Goal: Task Accomplishment & Management: Manage account settings

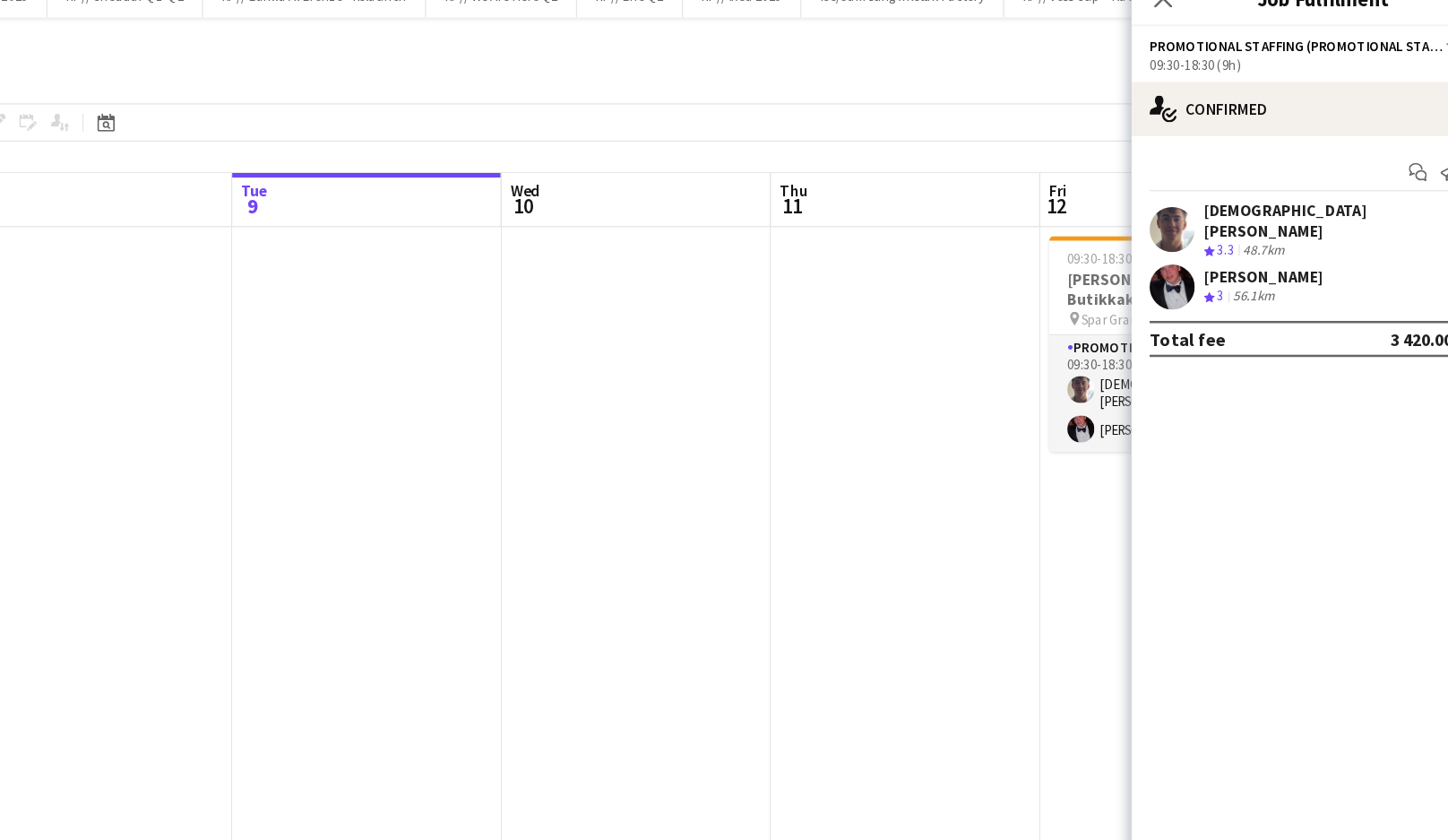
scroll to position [0, 726]
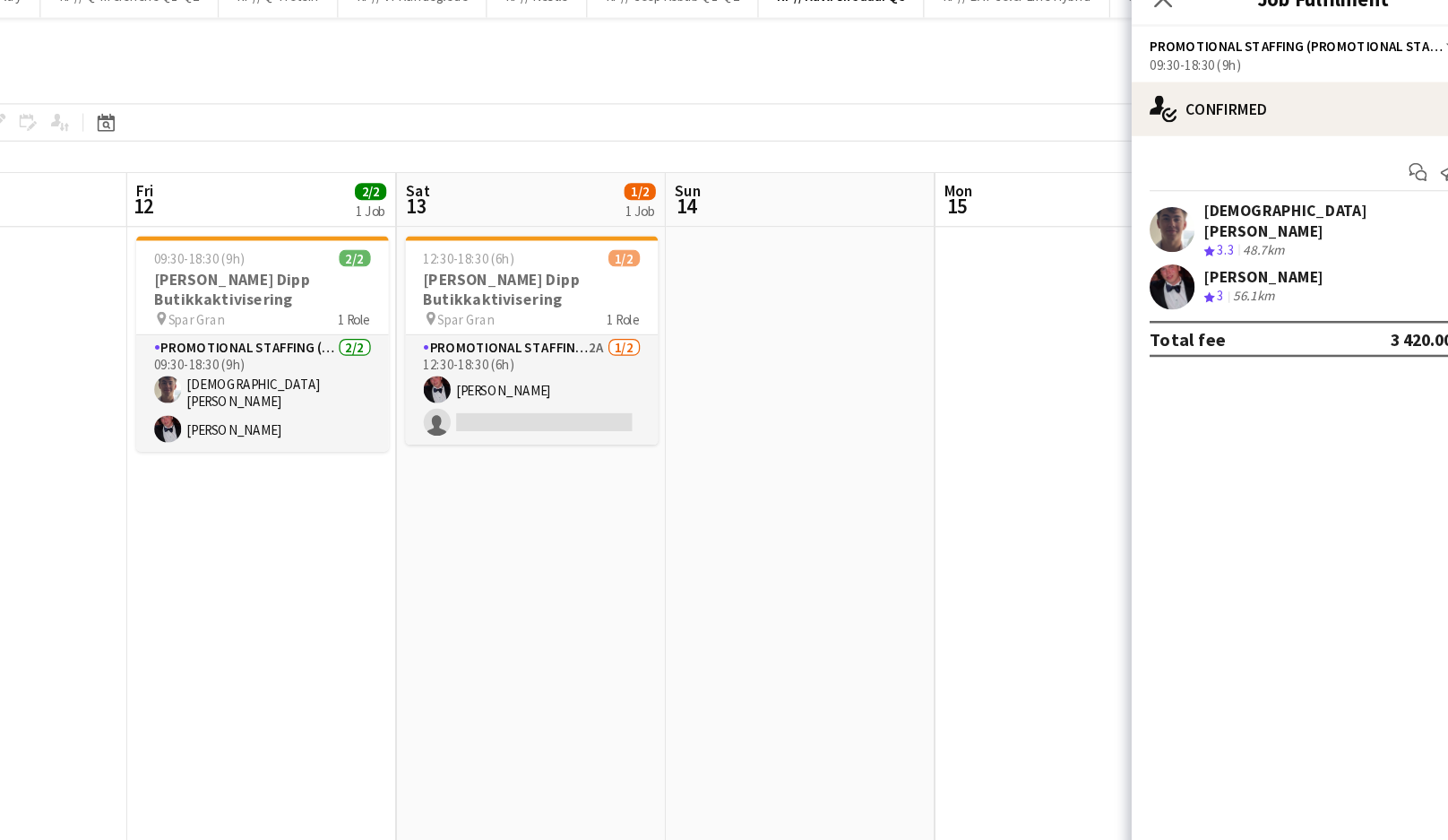
click at [815, 391] on app-date-cell at bounding box center [881, 506] width 215 height 607
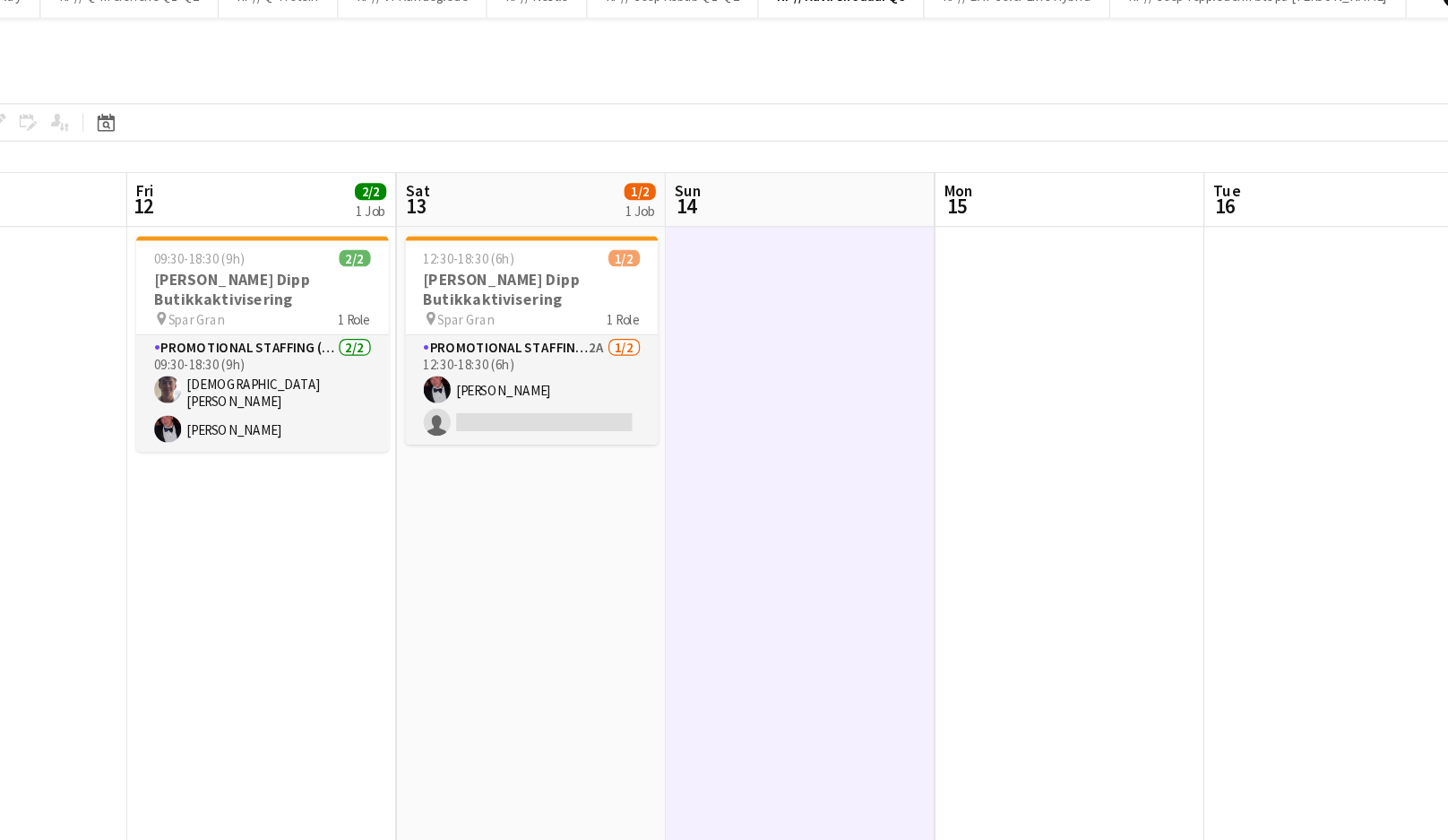
click at [596, 468] on app-date-cell "12:30-18:30 (6h) 1/2 Kavli Cheddar Dipp Butikkaktivisering pin Spar Gran 1 Role…" at bounding box center [666, 506] width 215 height 607
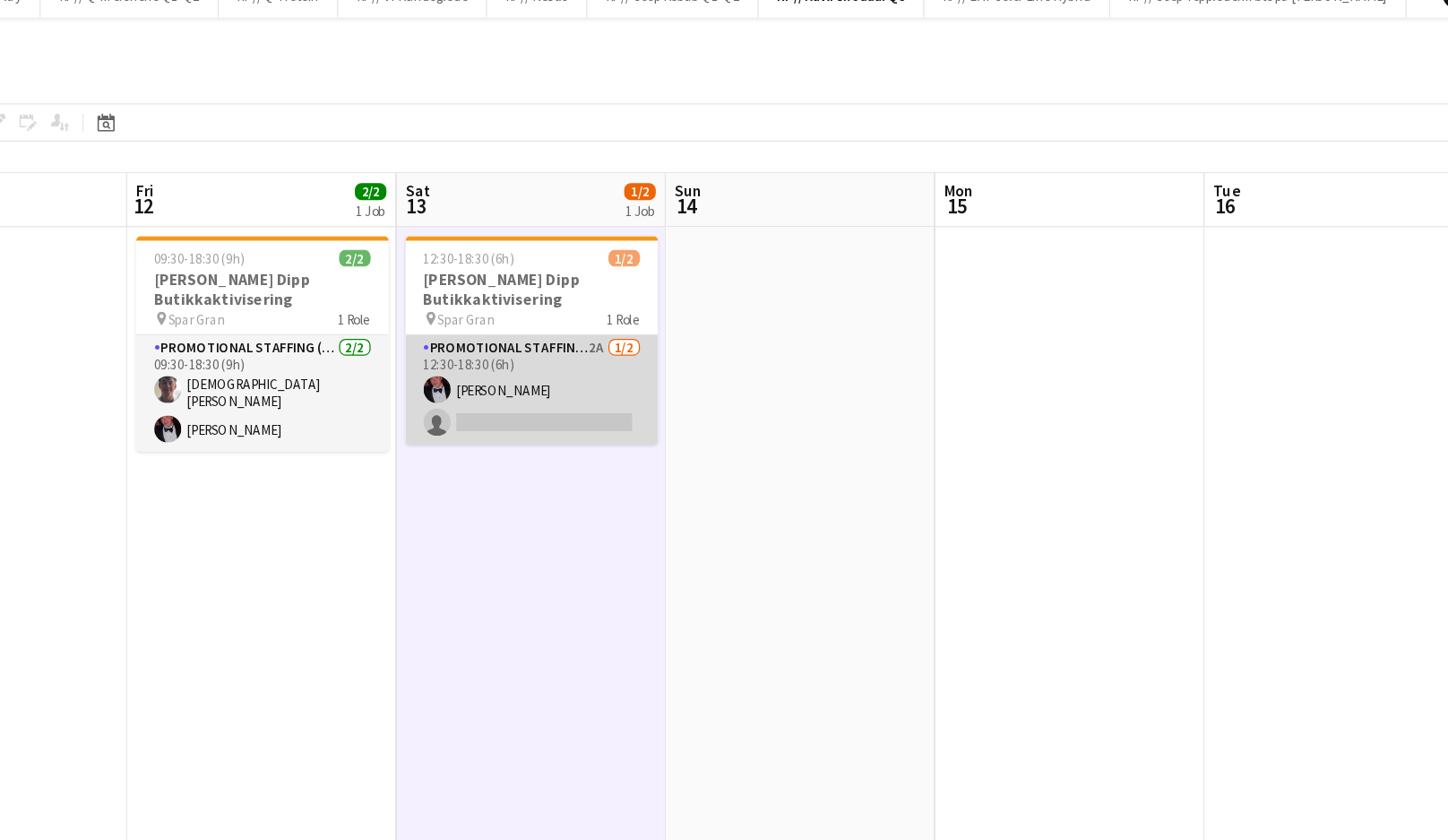
click at [631, 348] on app-card-role "Promotional Staffing (Promotional Staff) 2A [DATE] 12:30-18:30 (6h) [PERSON_NAM…" at bounding box center [667, 332] width 201 height 87
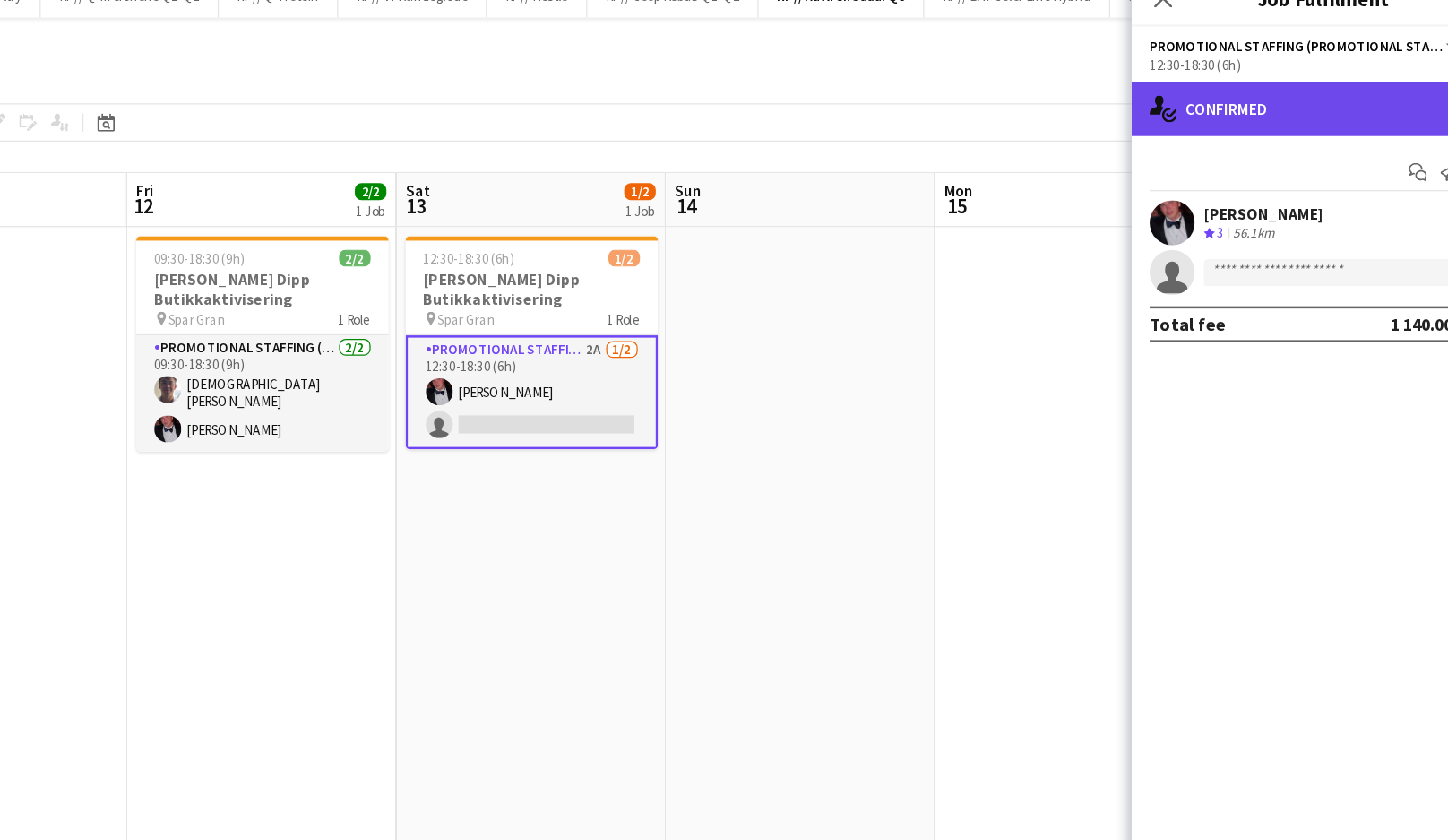
click at [1242, 101] on div "single-neutral-actions-check-2 Confirmed" at bounding box center [1295, 108] width 304 height 43
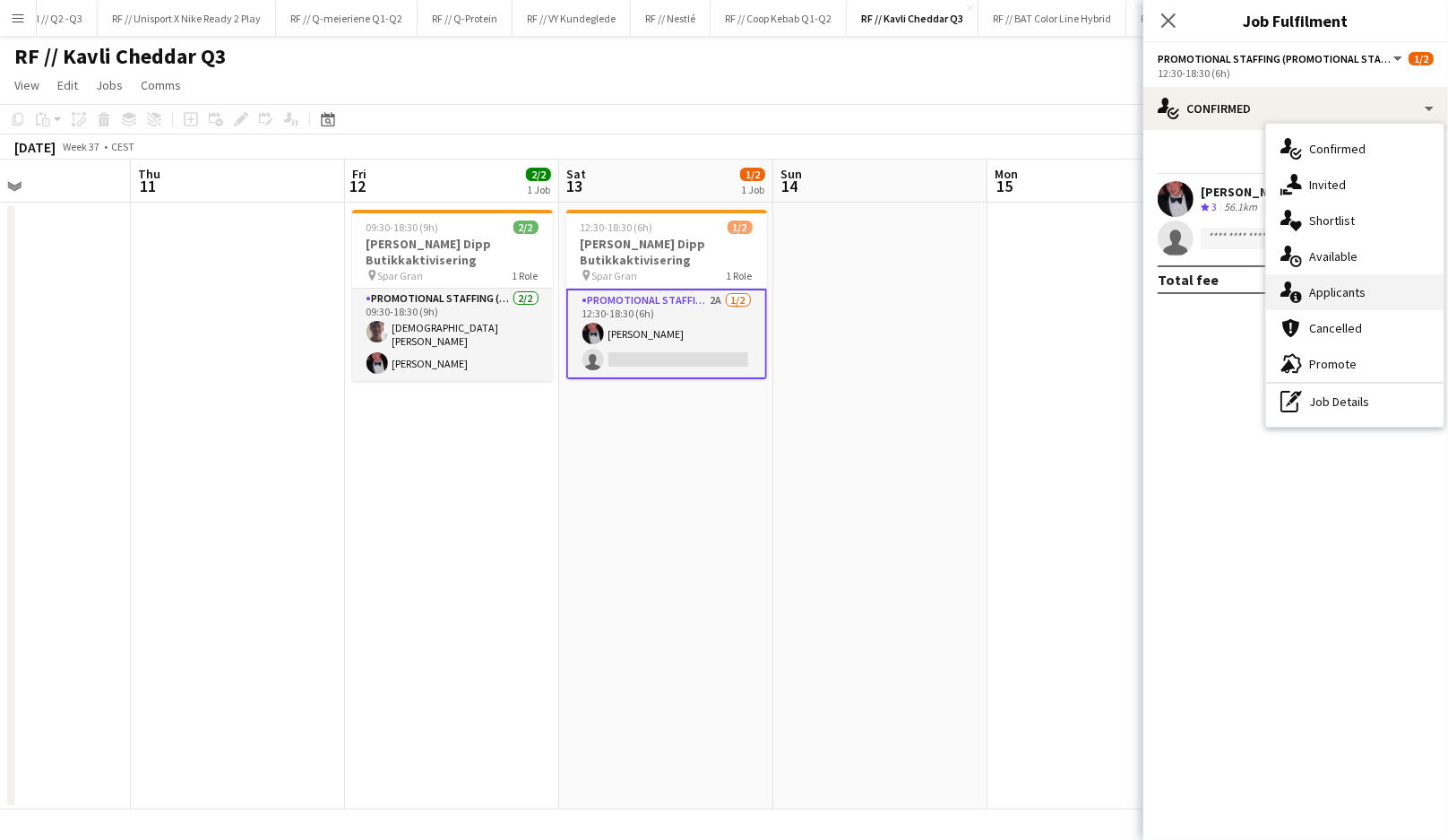
click at [1322, 291] on span "Applicants" at bounding box center [1337, 292] width 56 height 16
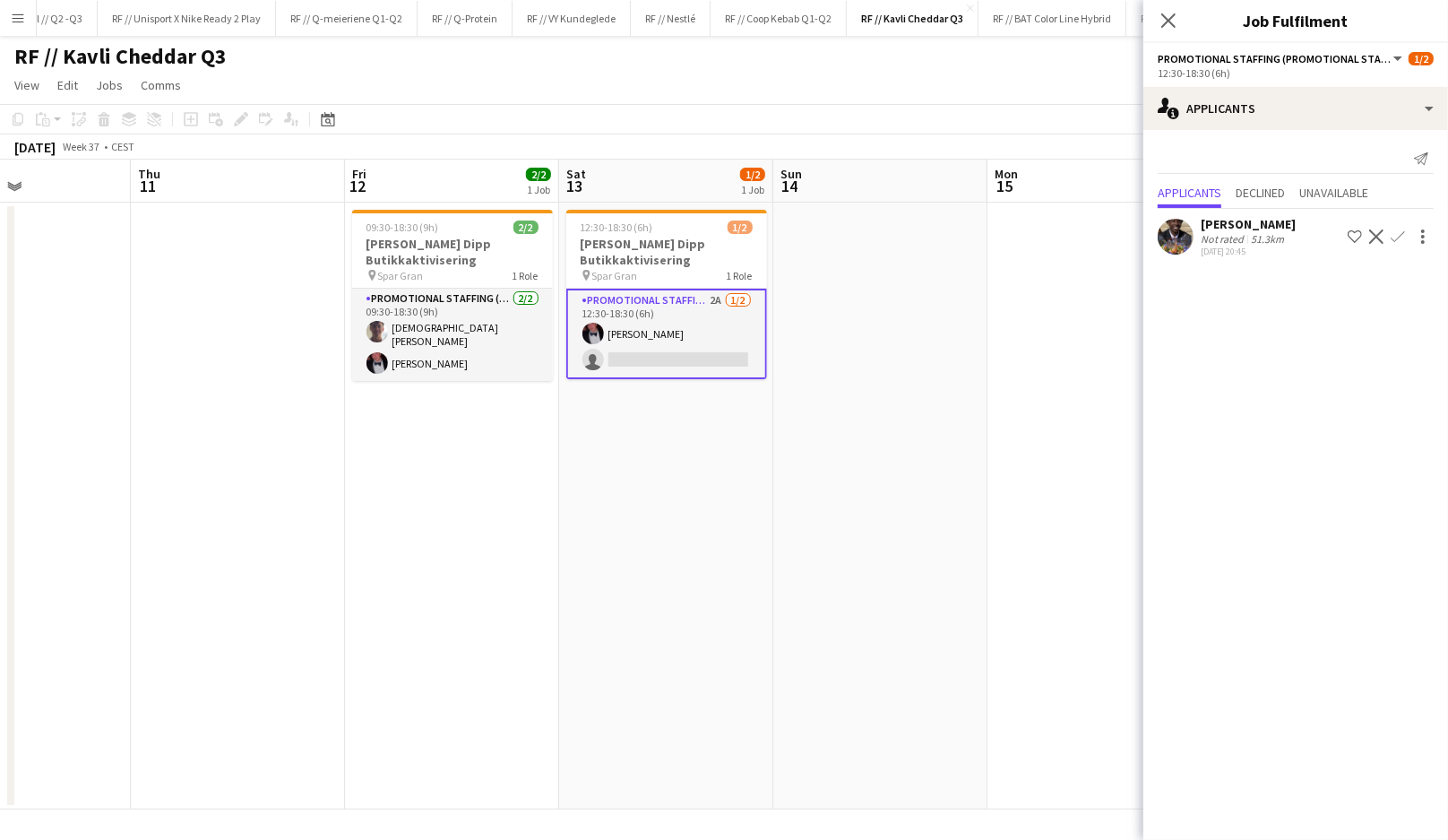
click at [813, 314] on app-date-cell at bounding box center [881, 506] width 215 height 607
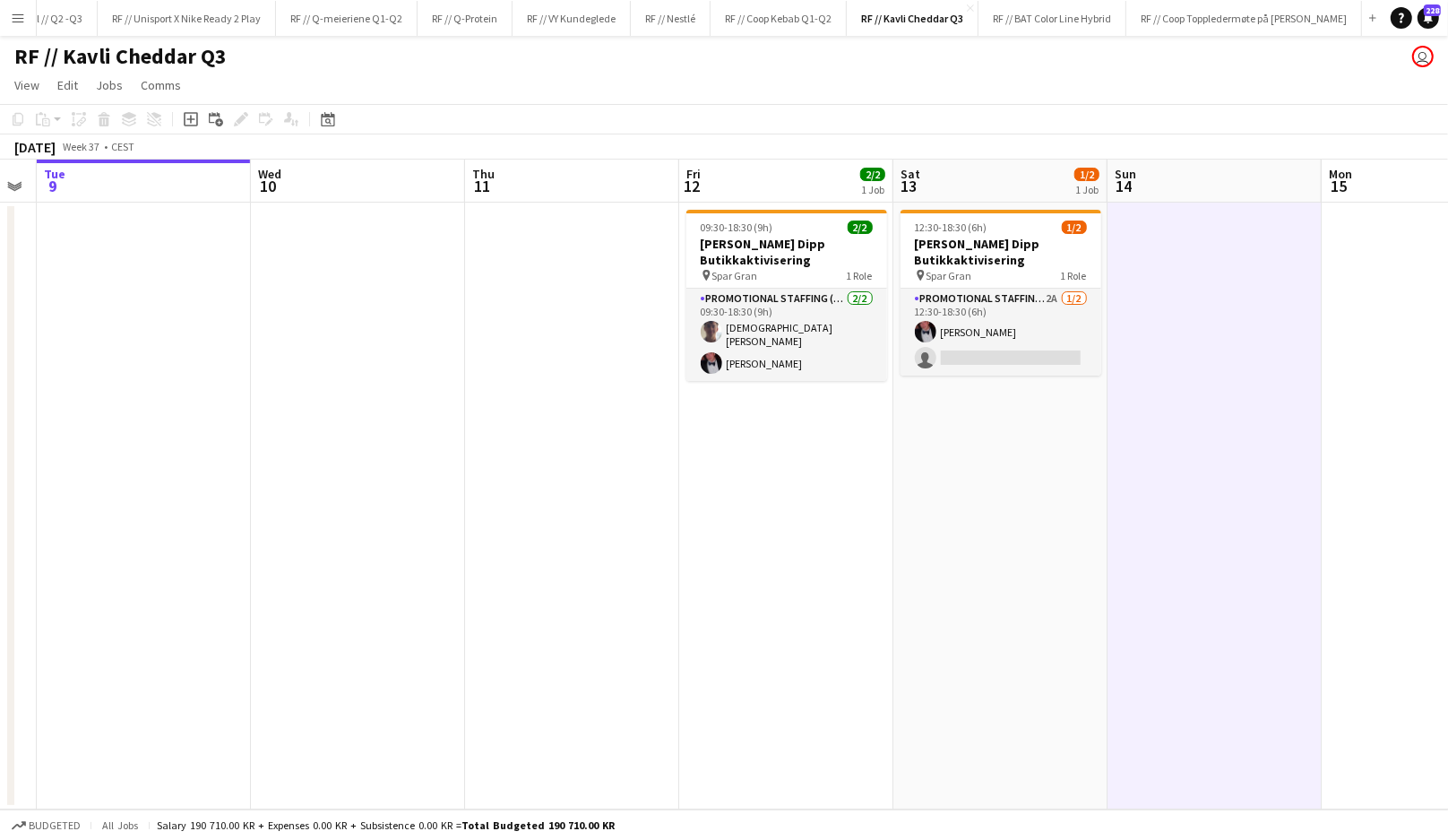
scroll to position [0, 623]
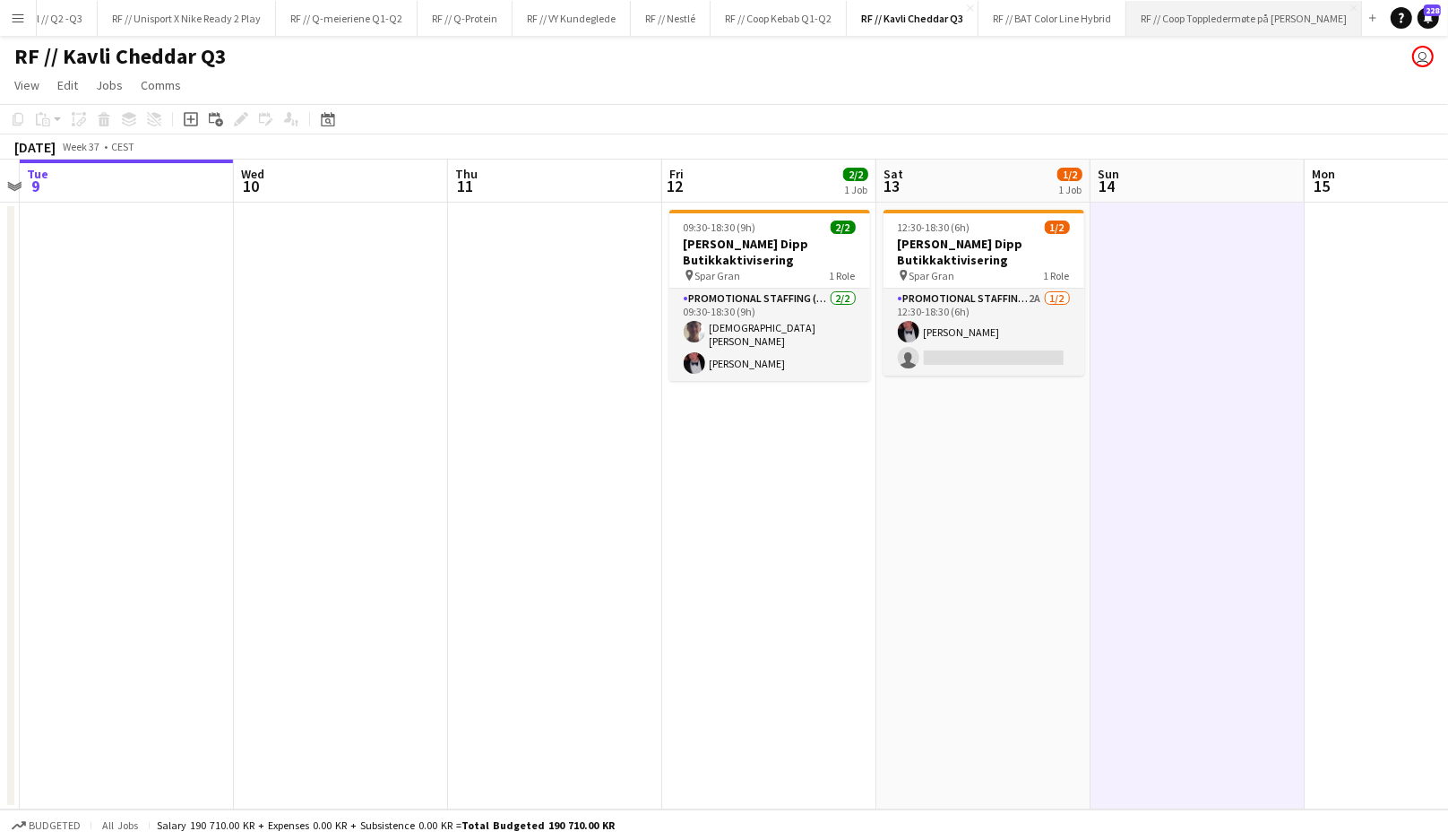
click at [1187, 22] on button "RF // Coop Toppledermøte på Deichman Bjørvika Close" at bounding box center [1244, 18] width 236 height 35
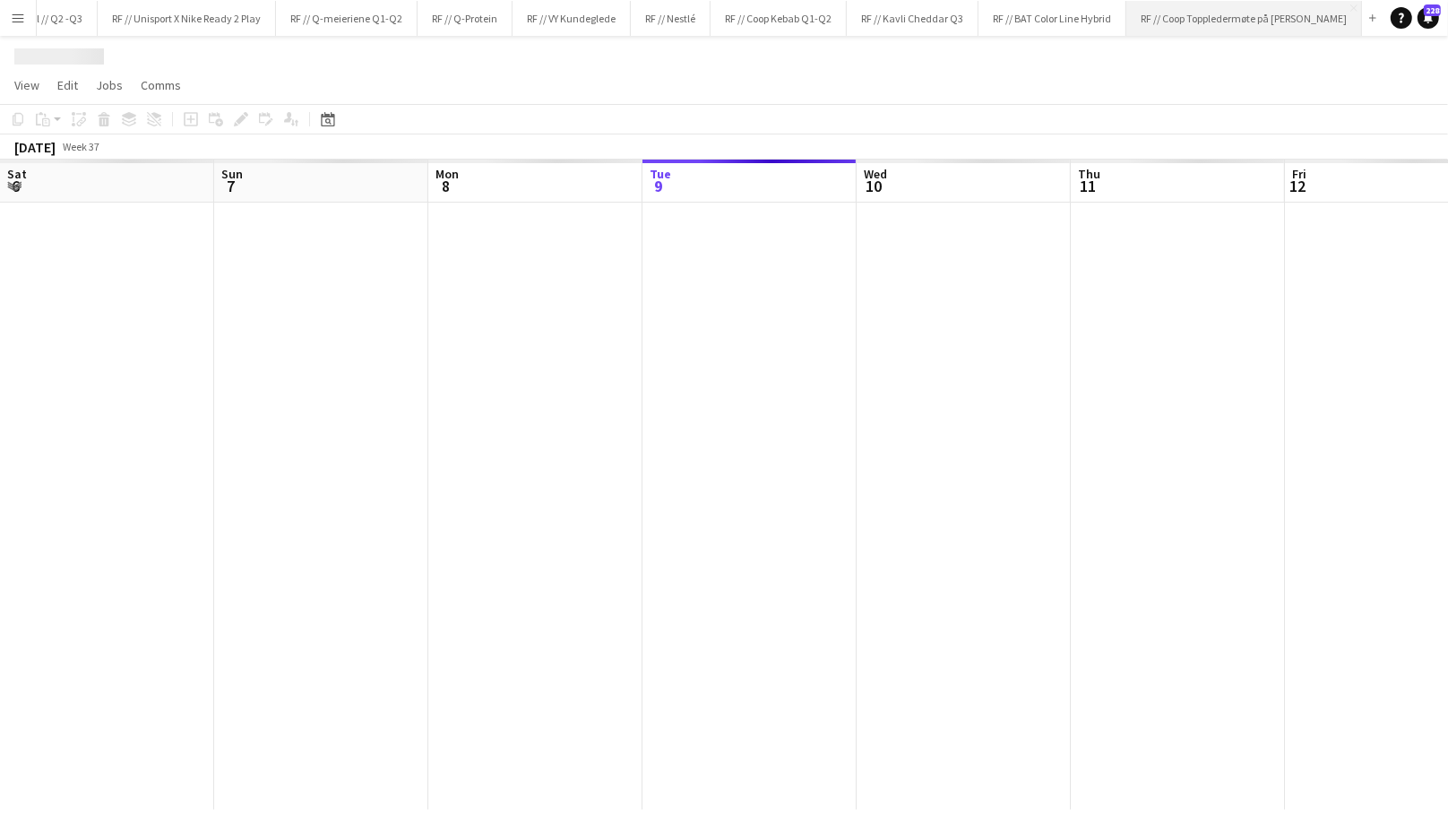
scroll to position [0, 428]
